Goal: Book appointment/travel/reservation

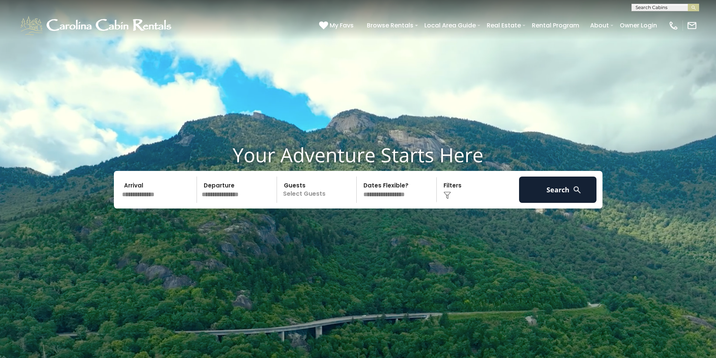
scroll to position [0, 0]
click at [644, 9] on input "text" at bounding box center [665, 9] width 66 height 8
type input "****"
click at [648, 36] on li "Rust lers Ridge" at bounding box center [665, 35] width 67 height 7
click at [688, 4] on button "submit" at bounding box center [693, 8] width 11 height 8
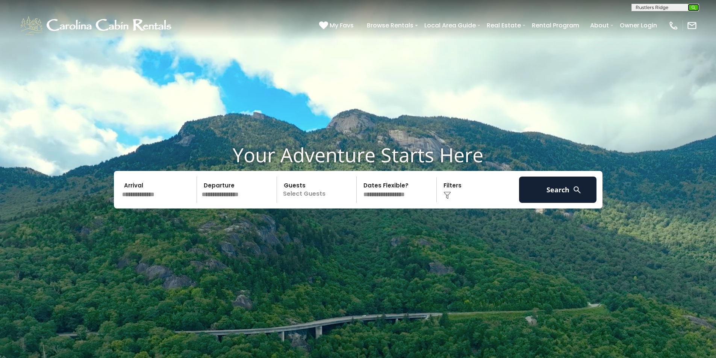
click at [695, 5] on img "submit" at bounding box center [694, 8] width 6 height 6
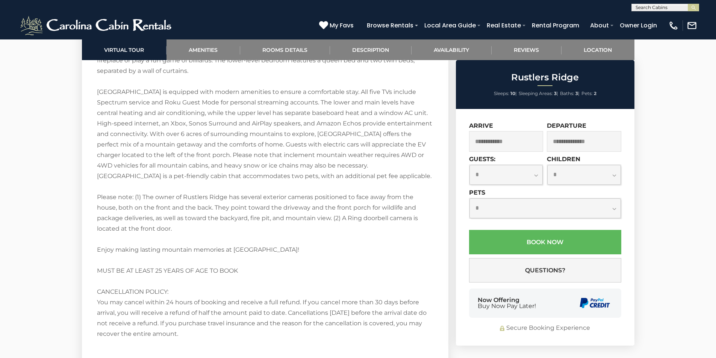
scroll to position [1503, 0]
